Goal: Use online tool/utility

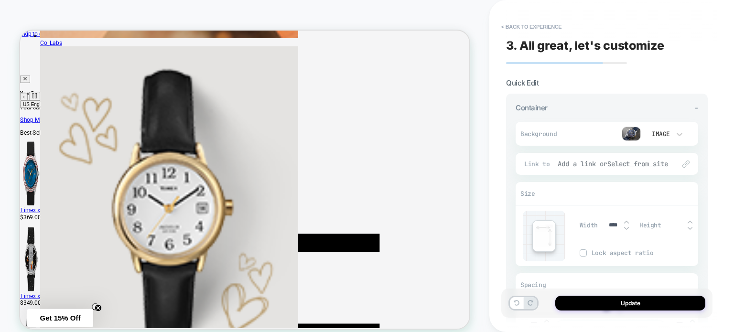
scroll to position [0, 0]
click at [653, 133] on div "Image" at bounding box center [660, 134] width 20 height 8
click at [650, 196] on div "Image" at bounding box center [664, 198] width 40 height 20
click at [626, 133] on img at bounding box center [630, 134] width 19 height 14
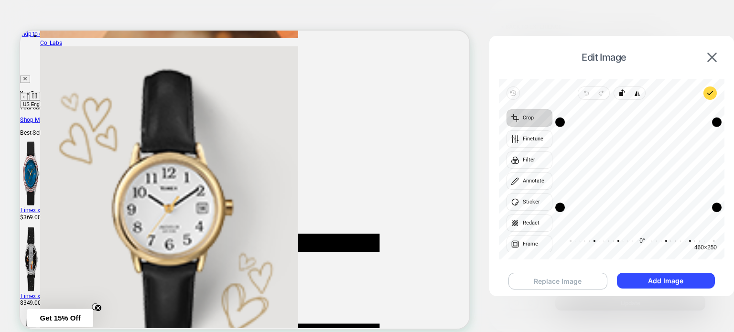
click at [560, 277] on button "Replace Image" at bounding box center [557, 281] width 99 height 17
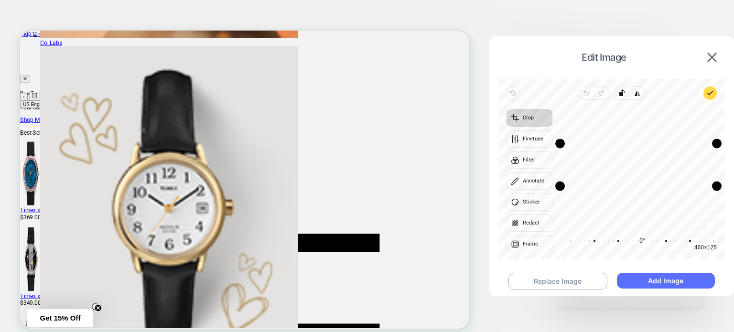
click at [674, 282] on button "Add Image" at bounding box center [666, 281] width 98 height 16
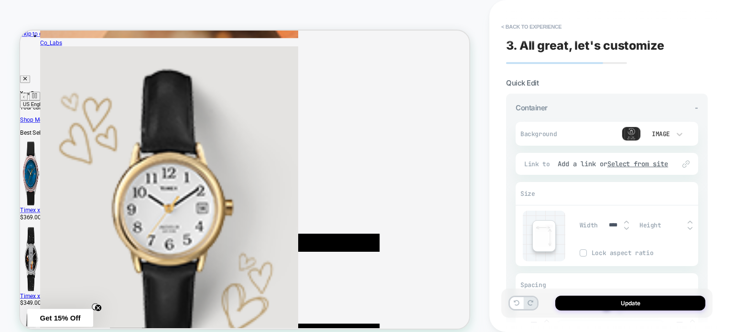
click at [598, 306] on button "Update" at bounding box center [630, 303] width 150 height 15
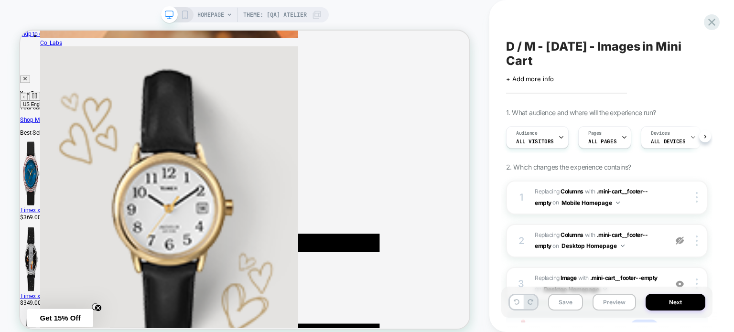
scroll to position [68, 0]
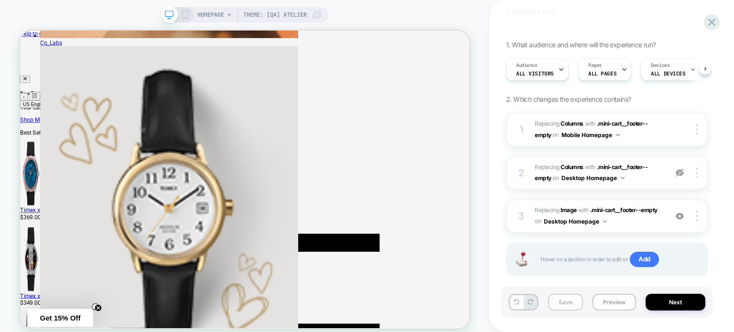
click at [576, 306] on button "Save" at bounding box center [565, 302] width 35 height 17
click at [715, 17] on icon at bounding box center [711, 22] width 13 height 13
